Goal: Information Seeking & Learning: Learn about a topic

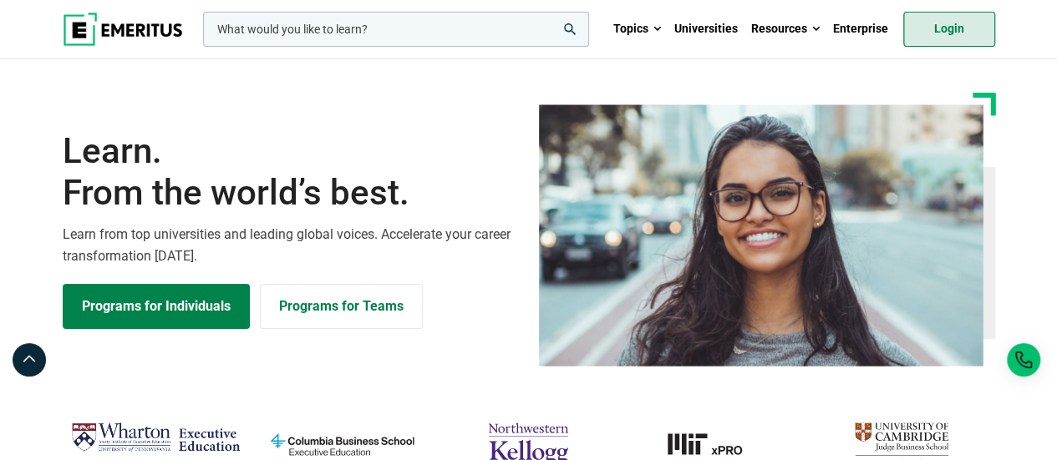
drag, startPoint x: 945, startPoint y: 48, endPoint x: 949, endPoint y: 39, distance: 10.1
click at [949, 39] on ul "Topics AI and Machine Learning By 2023, 40 percent of infrastructure and operat…" at bounding box center [800, 29] width 388 height 58
click at [949, 39] on link "Login" at bounding box center [949, 29] width 92 height 35
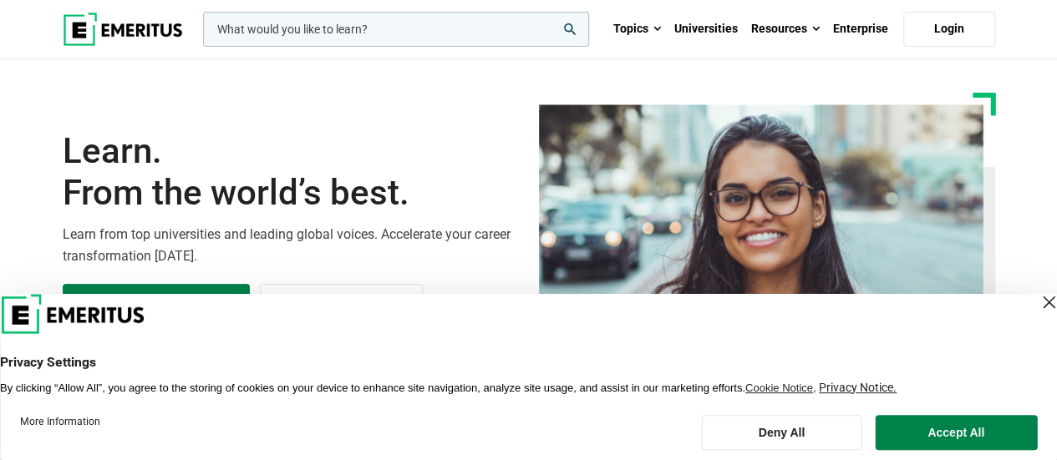
click at [354, 31] on input "woocommerce-product-search-field-0" at bounding box center [396, 29] width 386 height 35
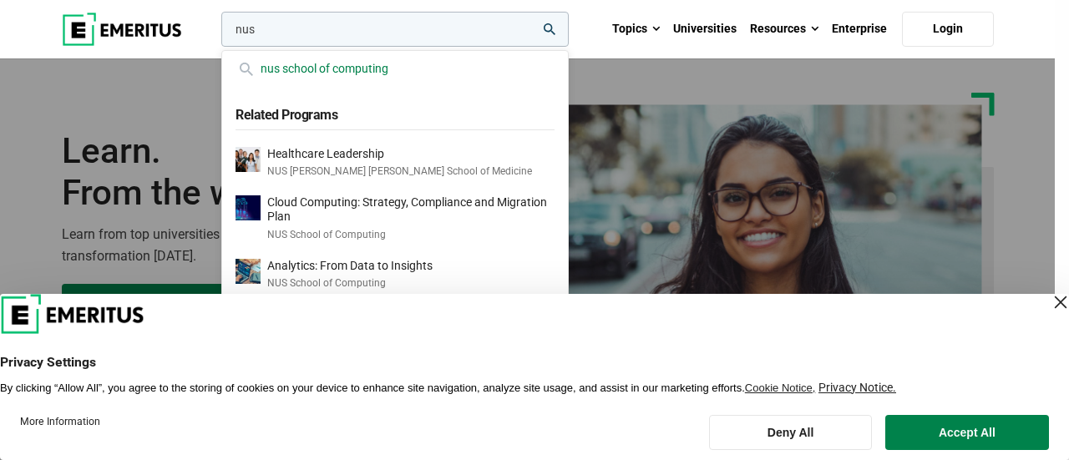
type input "nus"
click at [374, 63] on div "nus school of computing" at bounding box center [395, 68] width 319 height 18
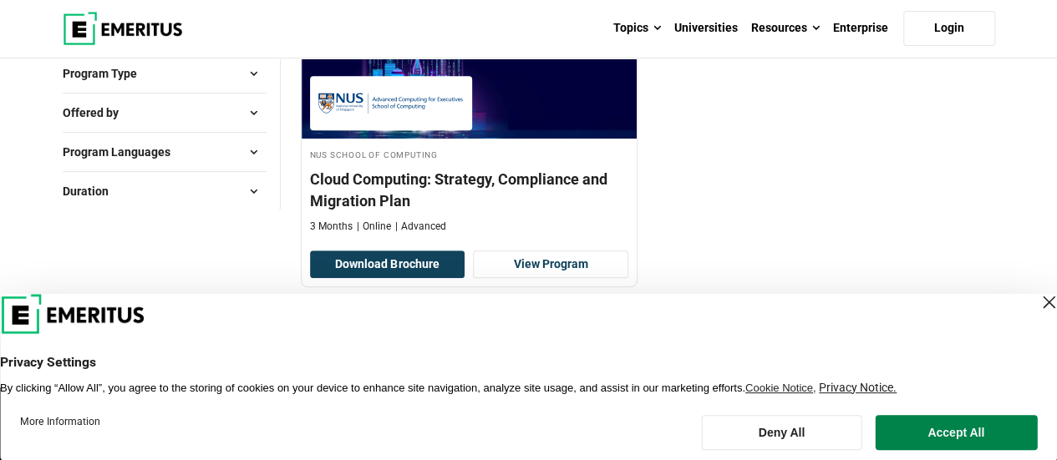
scroll to position [269, 0]
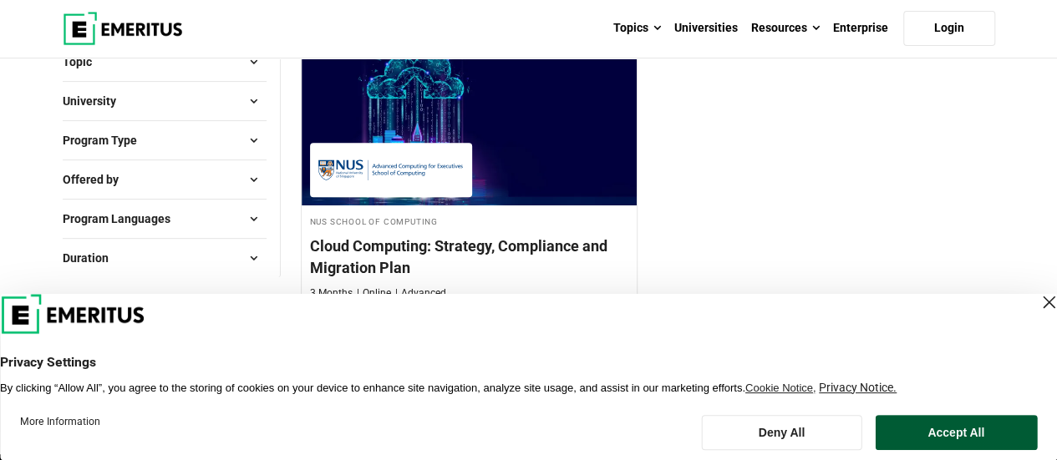
click at [985, 438] on button "Accept All" at bounding box center [955, 432] width 162 height 35
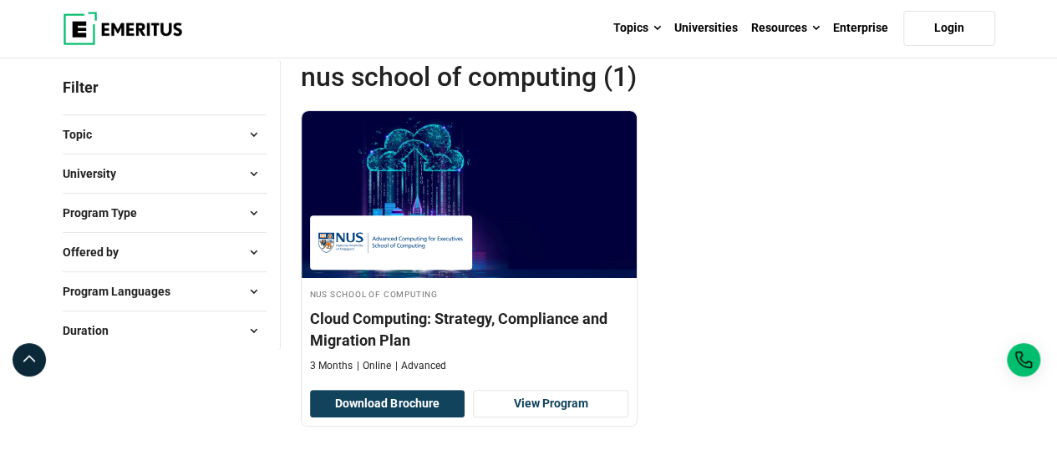
scroll to position [233, 0]
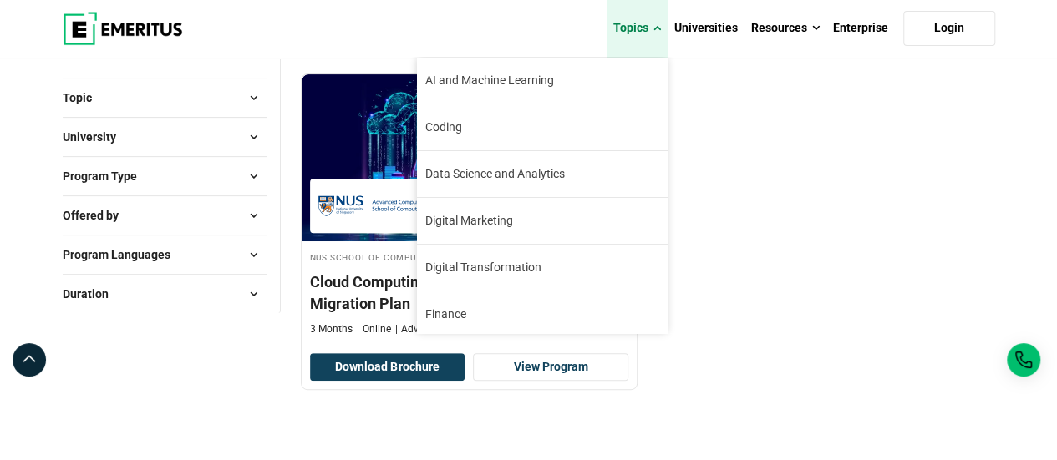
click at [642, 20] on link "Topics" at bounding box center [636, 28] width 61 height 58
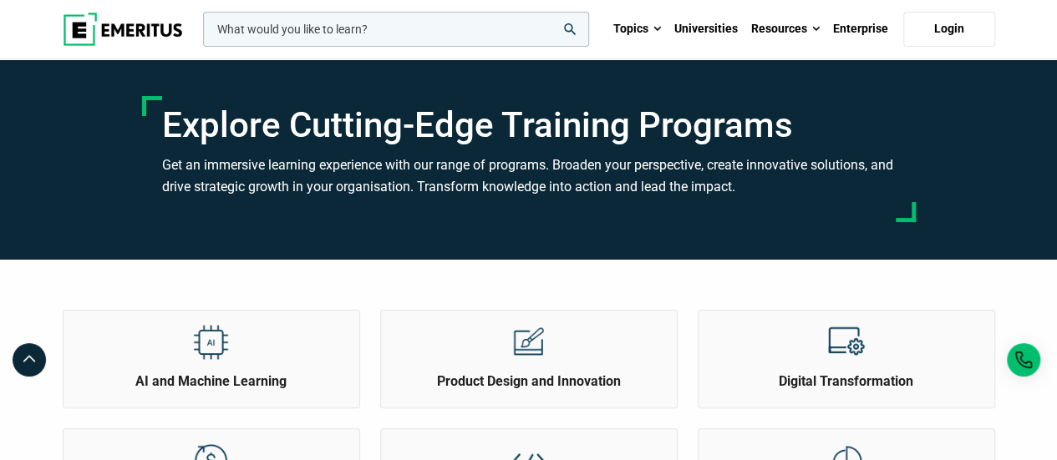
scroll to position [98, 0]
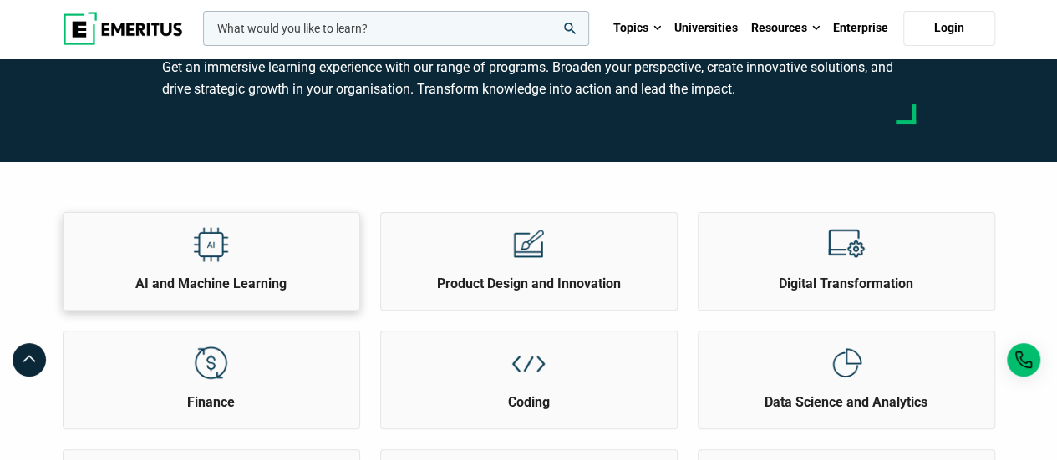
click at [241, 270] on div at bounding box center [211, 244] width 63 height 62
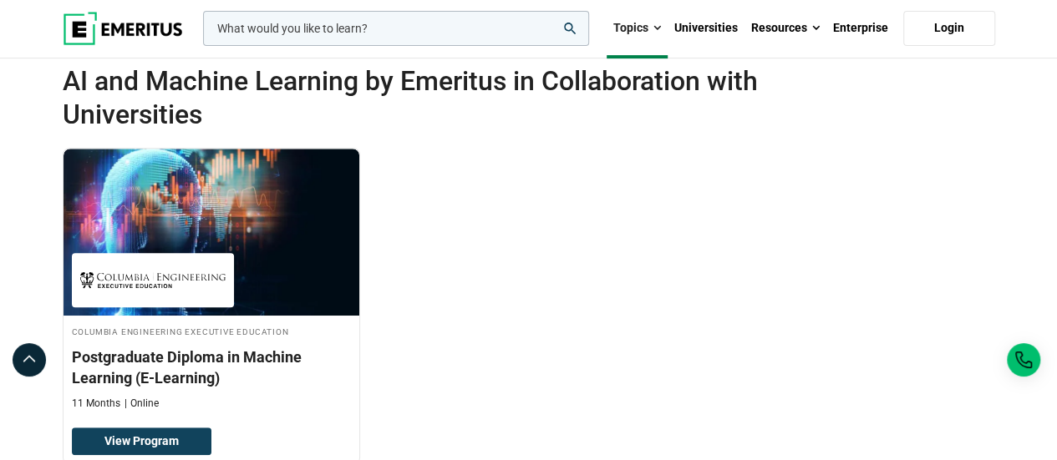
scroll to position [317, 0]
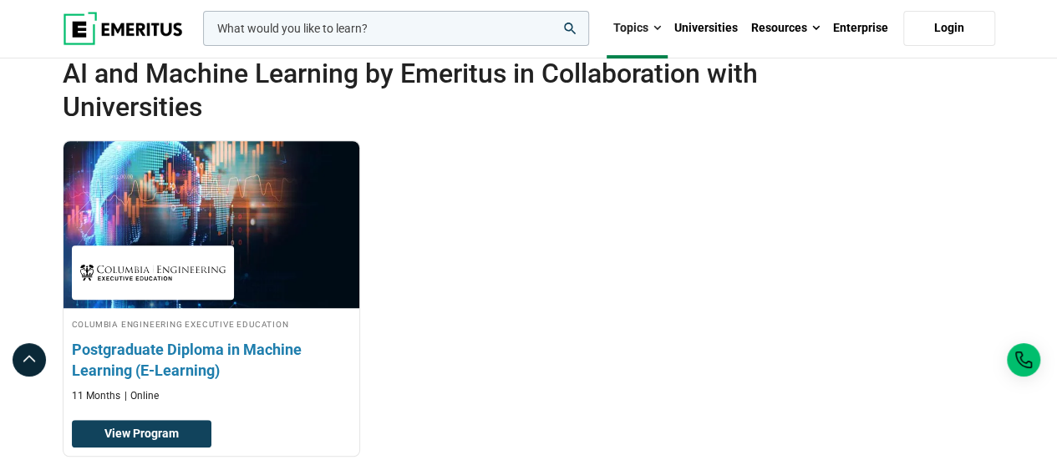
click at [246, 348] on h3 "Postgraduate Diploma in Machine Learning (E-Learning)" at bounding box center [211, 360] width 279 height 42
